Goal: Find specific page/section: Find specific page/section

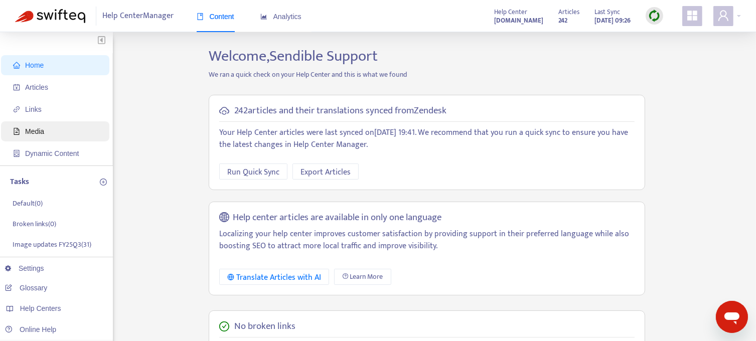
click at [36, 128] on span "Media" at bounding box center [34, 131] width 19 height 8
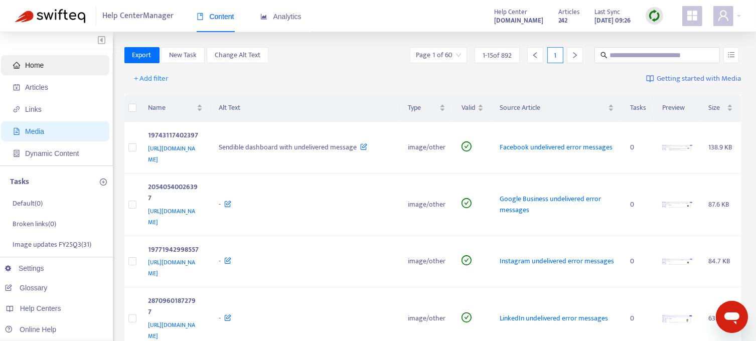
click at [25, 66] on span "Home" at bounding box center [34, 65] width 19 height 8
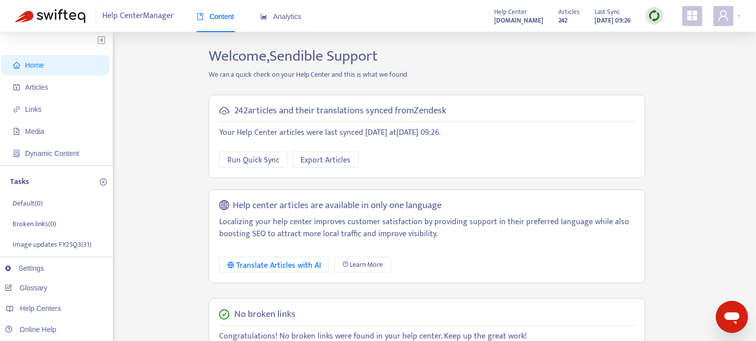
click at [653, 18] on img at bounding box center [654, 16] width 13 height 13
click at [674, 50] on link "Full Sync" at bounding box center [672, 53] width 36 height 12
